Goal: Information Seeking & Learning: Compare options

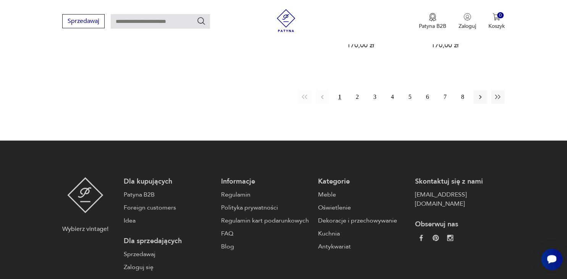
scroll to position [823, 0]
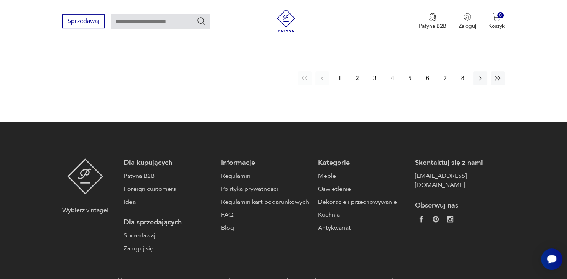
click at [358, 73] on button "2" at bounding box center [358, 78] width 14 height 14
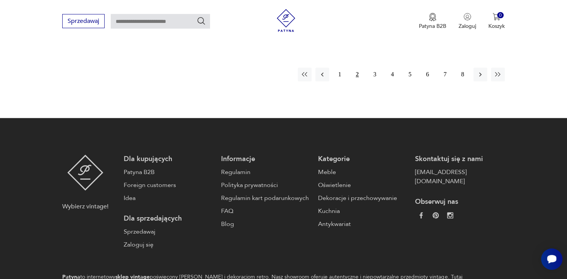
scroll to position [823, 0]
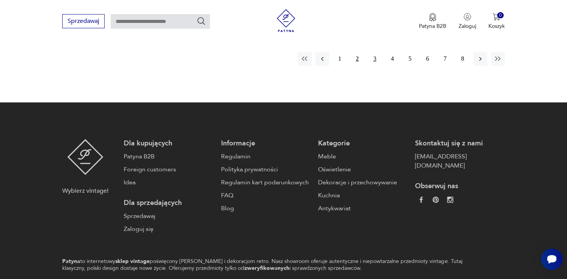
click at [374, 59] on button "3" at bounding box center [375, 59] width 14 height 14
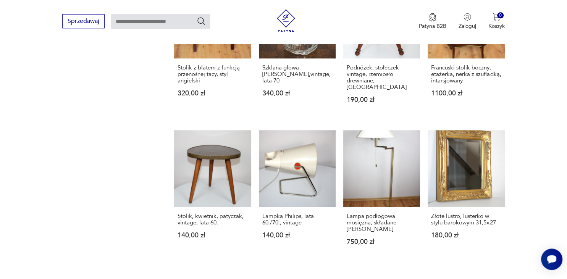
scroll to position [823, 0]
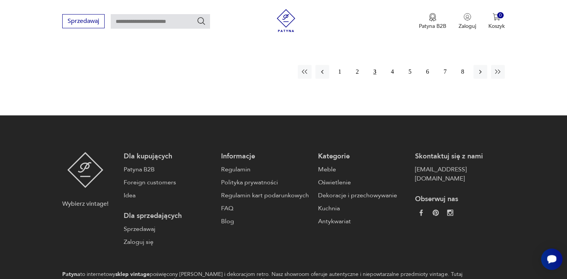
click at [374, 65] on button "3" at bounding box center [375, 72] width 14 height 14
click at [391, 66] on button "4" at bounding box center [393, 72] width 14 height 14
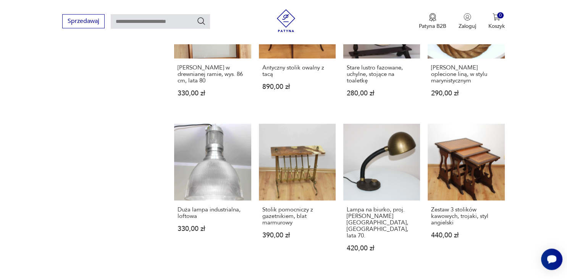
scroll to position [823, 0]
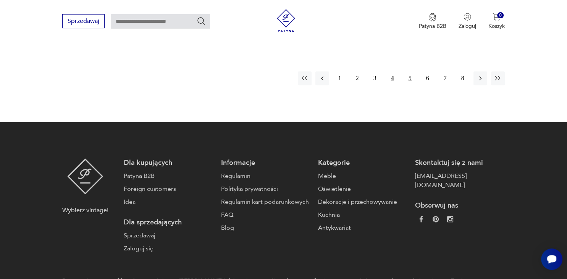
click at [410, 71] on button "5" at bounding box center [411, 78] width 14 height 14
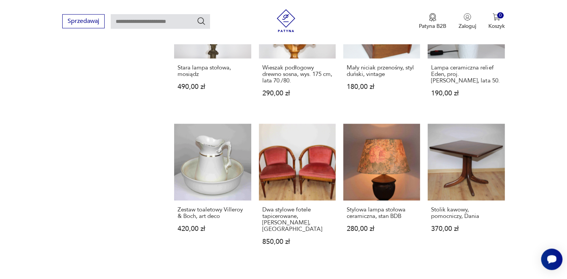
scroll to position [823, 0]
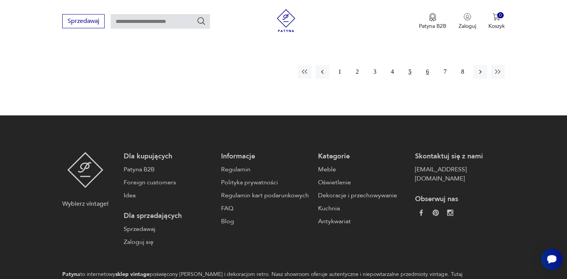
click at [429, 65] on button "6" at bounding box center [428, 72] width 14 height 14
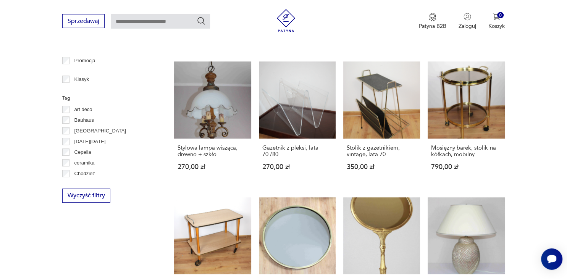
scroll to position [601, 0]
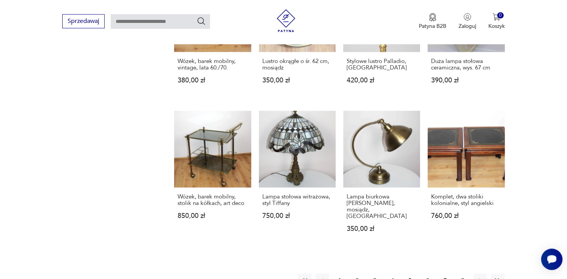
click at [446, 274] on button "7" at bounding box center [446, 281] width 14 height 14
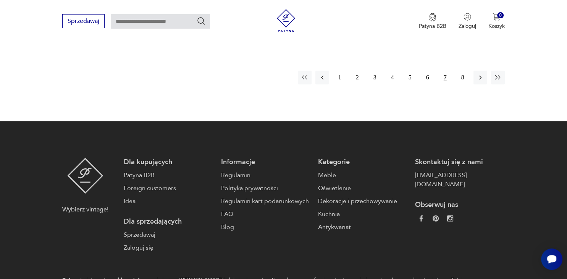
scroll to position [823, 0]
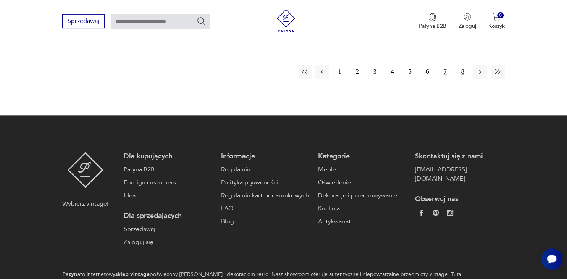
click at [464, 68] on button "8" at bounding box center [463, 72] width 14 height 14
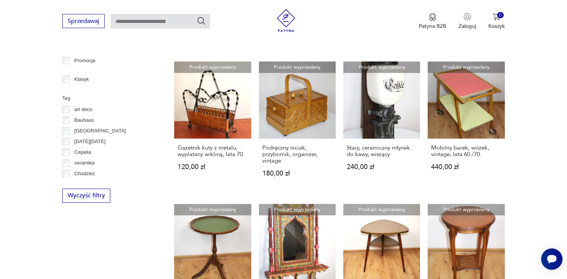
scroll to position [157, 0]
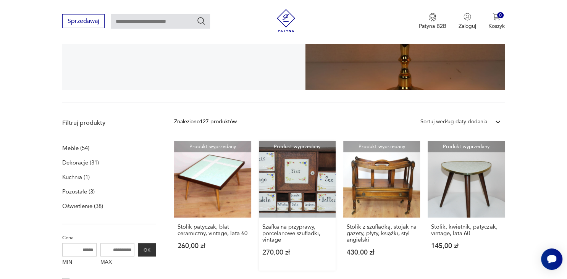
click at [307, 182] on link "Produkt wyprzedany Szafka na przyprawy, porcelanowe szufladki, vintage 270,00 zł" at bounding box center [297, 206] width 77 height 130
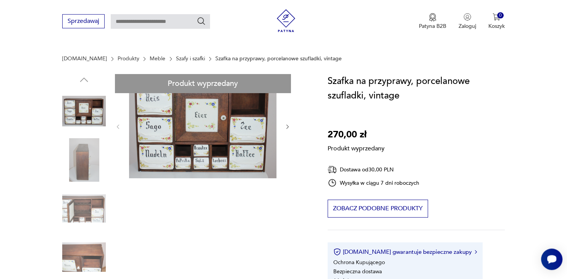
scroll to position [266, 0]
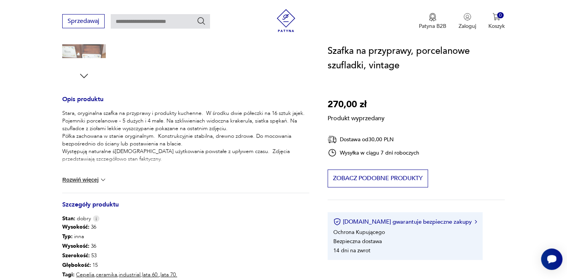
click at [91, 52] on div "Produkt wyprzedany Opis produktu Stara, oryginalna szafka na przyprawy i produk…" at bounding box center [185, 93] width 247 height 467
click at [94, 51] on div "Produkt wyprzedany Opis produktu Stara, oryginalna szafka na przyprawy i produk…" at bounding box center [185, 93] width 247 height 467
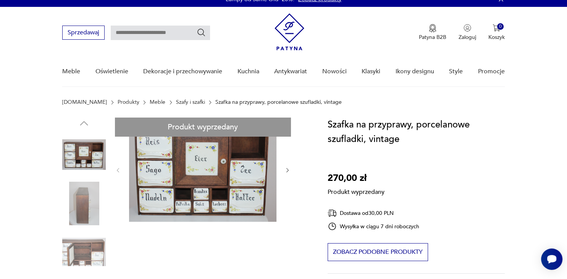
scroll to position [0, 0]
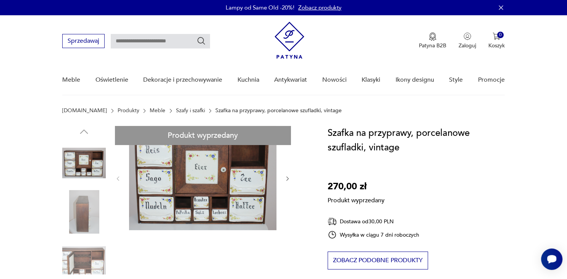
click at [180, 39] on input "text" at bounding box center [160, 41] width 99 height 15
type input "******"
click at [201, 41] on icon "Szukaj" at bounding box center [201, 40] width 9 height 9
type input "******"
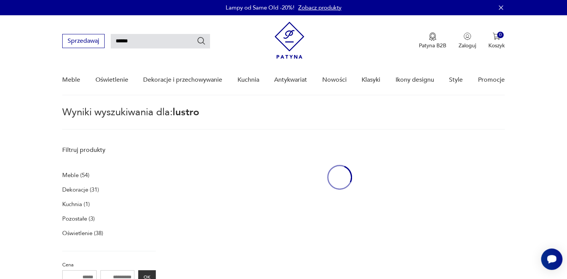
scroll to position [27, 0]
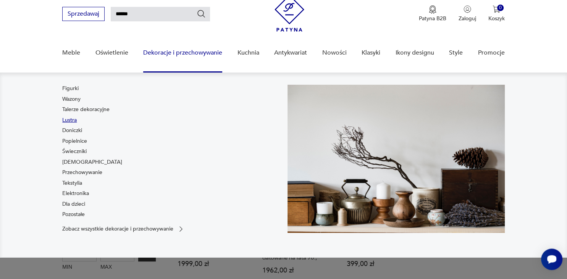
click at [70, 120] on link "Lustra" at bounding box center [69, 121] width 15 height 8
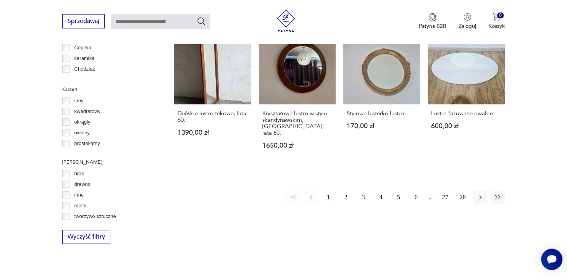
scroll to position [763, 0]
click at [345, 191] on button "2" at bounding box center [346, 198] width 14 height 14
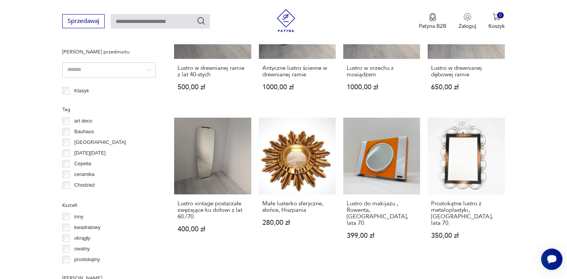
scroll to position [868, 0]
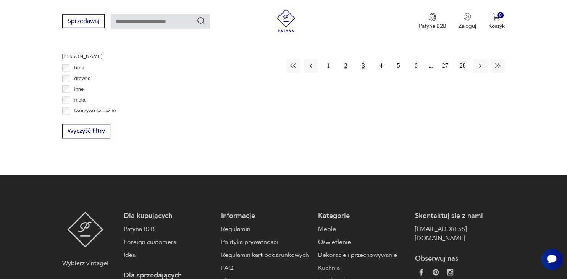
click at [363, 60] on button "3" at bounding box center [364, 66] width 14 height 14
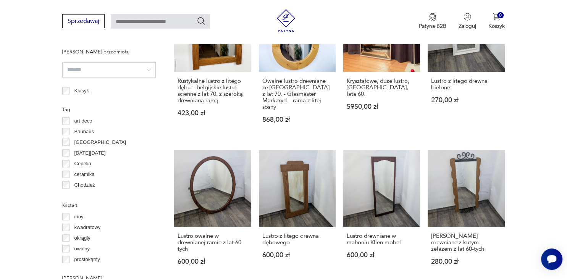
scroll to position [868, 0]
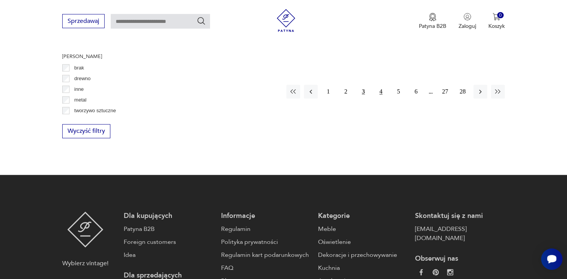
click at [379, 85] on button "4" at bounding box center [381, 92] width 14 height 14
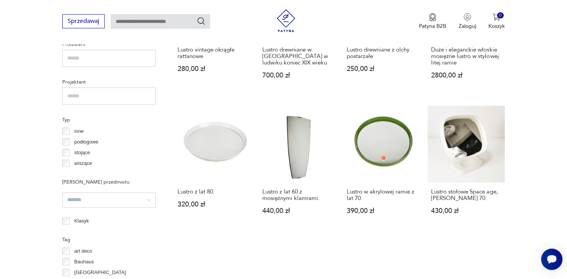
scroll to position [647, 0]
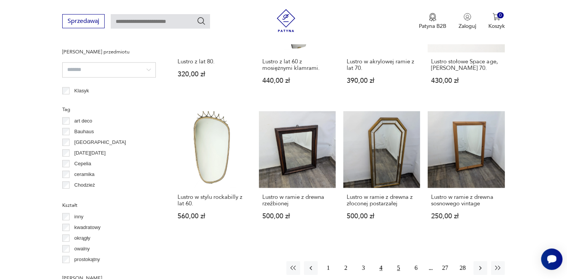
click at [398, 269] on button "5" at bounding box center [399, 268] width 14 height 14
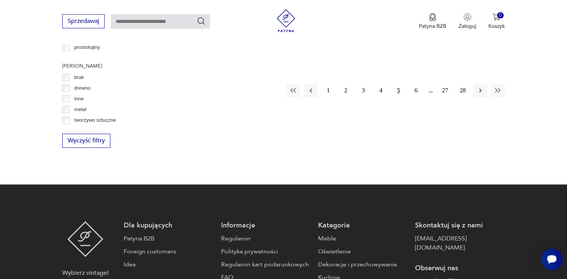
scroll to position [868, 0]
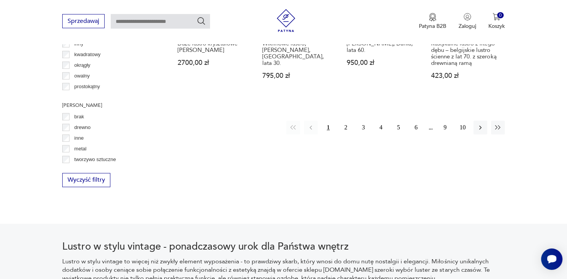
scroll to position [868, 0]
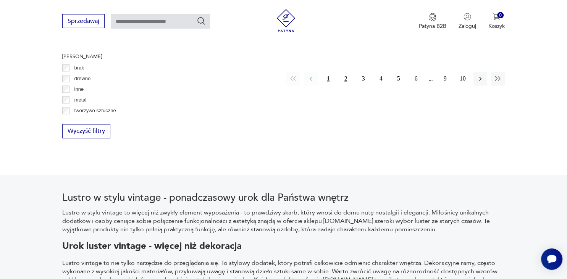
click at [348, 79] on button "2" at bounding box center [346, 79] width 14 height 14
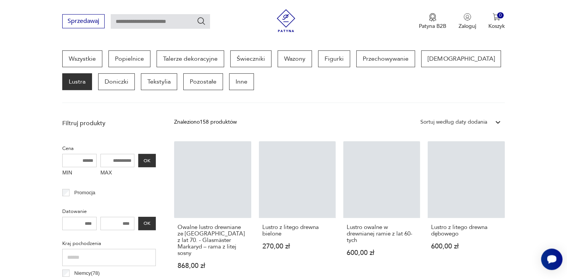
scroll to position [202, 0]
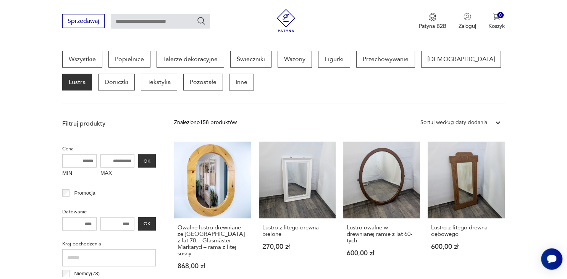
click at [123, 159] on input "MAX" at bounding box center [118, 160] width 34 height 13
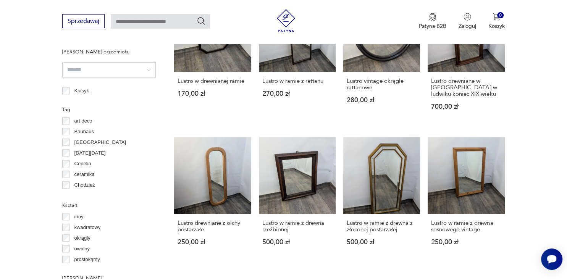
scroll to position [868, 0]
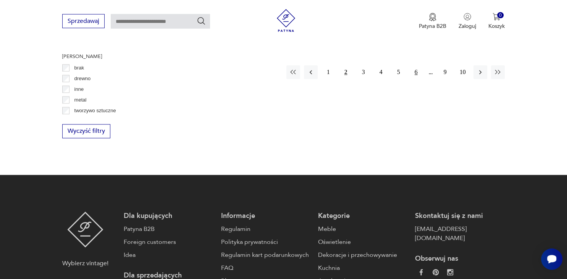
click at [416, 66] on button "6" at bounding box center [417, 73] width 14 height 14
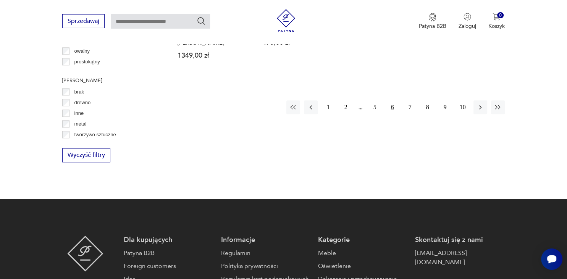
scroll to position [868, 0]
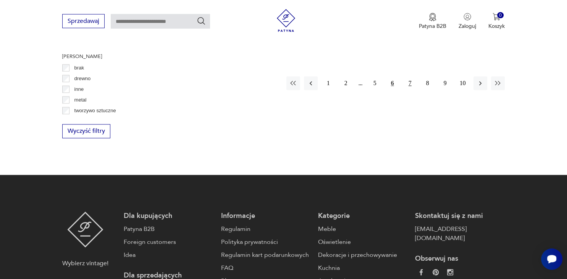
click at [408, 77] on button "7" at bounding box center [411, 84] width 14 height 14
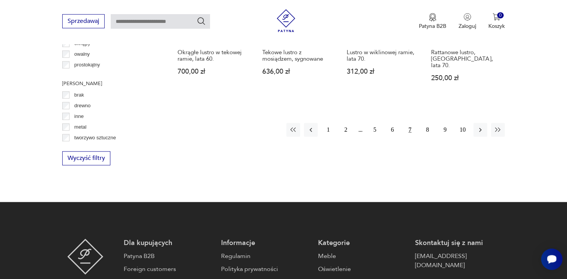
scroll to position [868, 0]
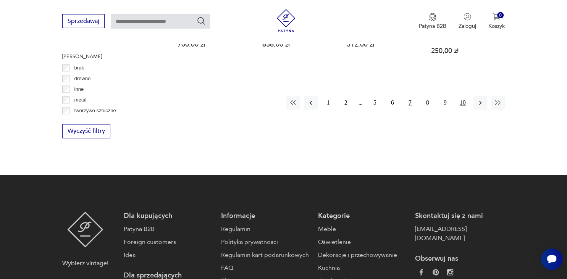
click at [464, 96] on button "10" at bounding box center [463, 103] width 14 height 14
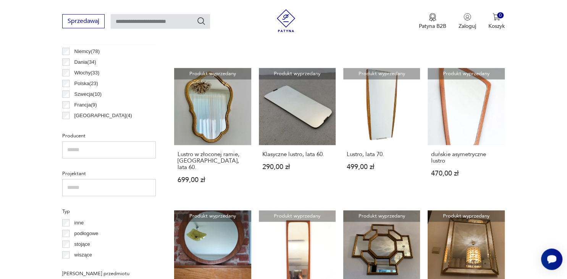
scroll to position [647, 0]
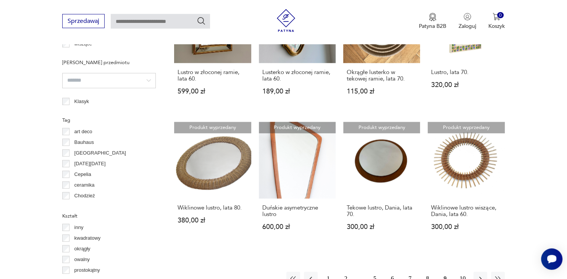
scroll to position [647, 0]
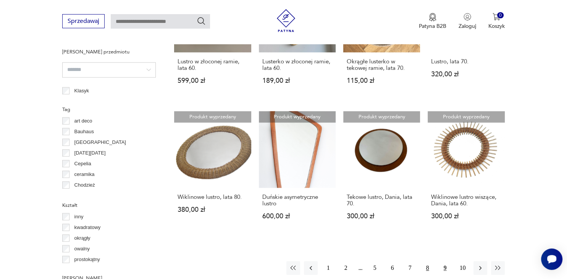
click at [426, 265] on button "8" at bounding box center [428, 268] width 14 height 14
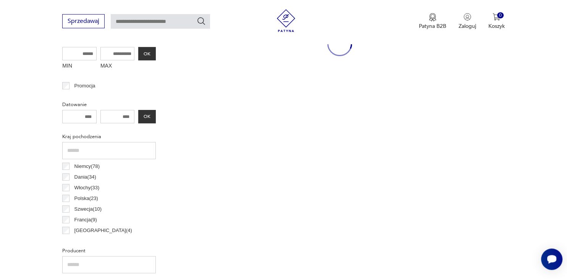
scroll to position [202, 0]
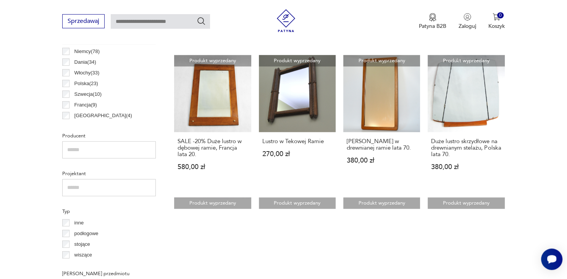
scroll to position [621, 0]
